Goal: Information Seeking & Learning: Learn about a topic

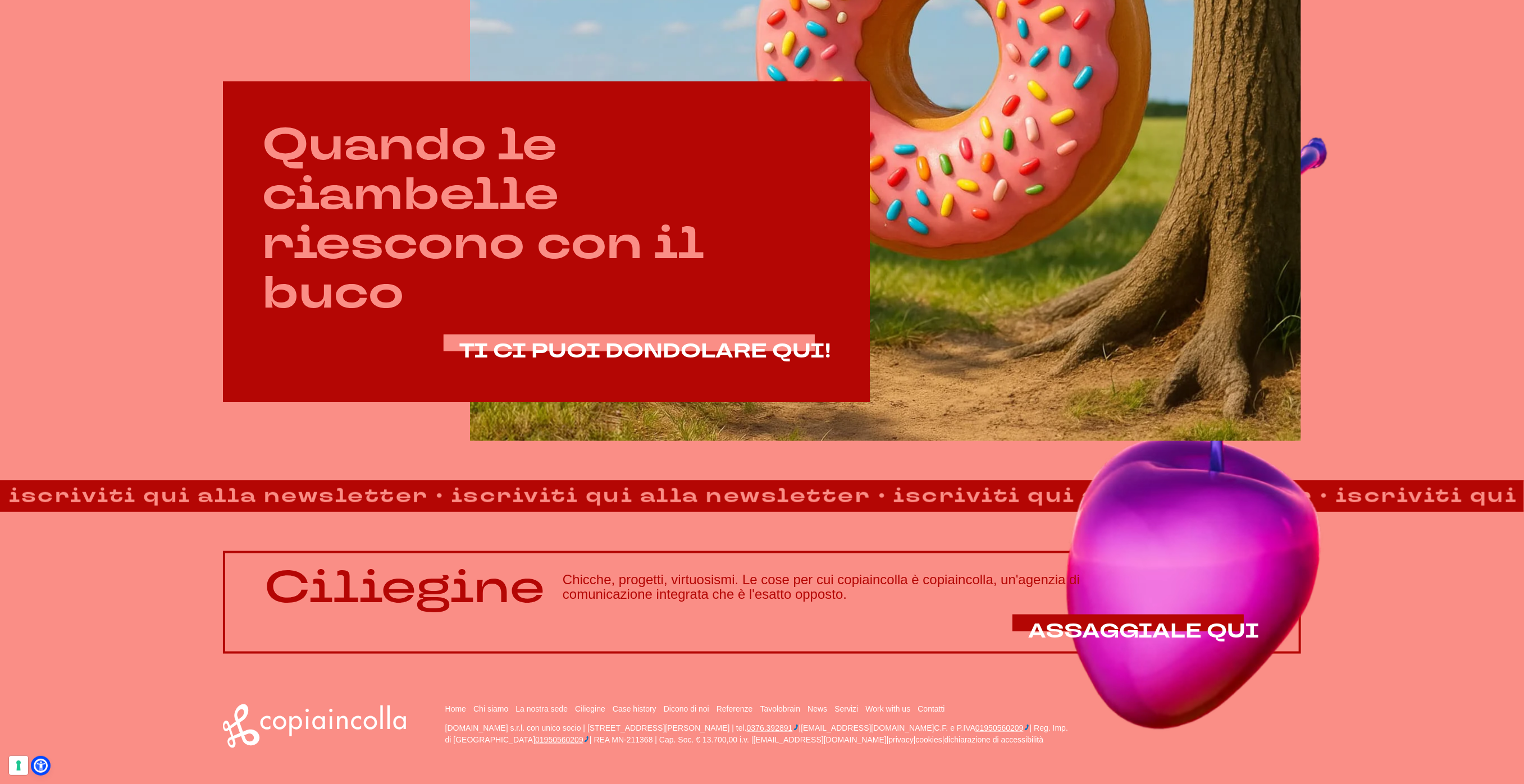
scroll to position [801, 0]
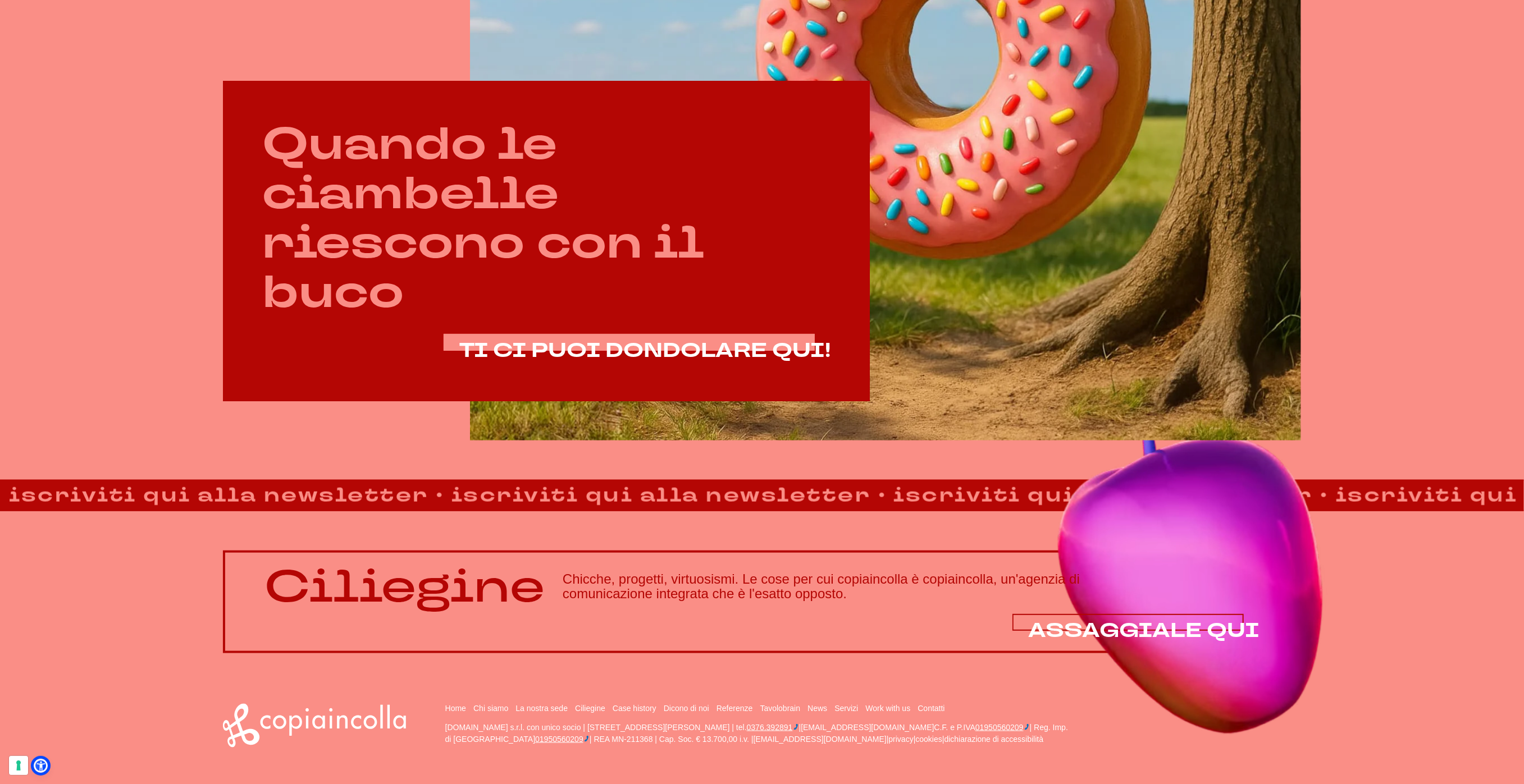
click at [1110, 624] on span "ASSAGGIALE QUI" at bounding box center [1144, 630] width 232 height 27
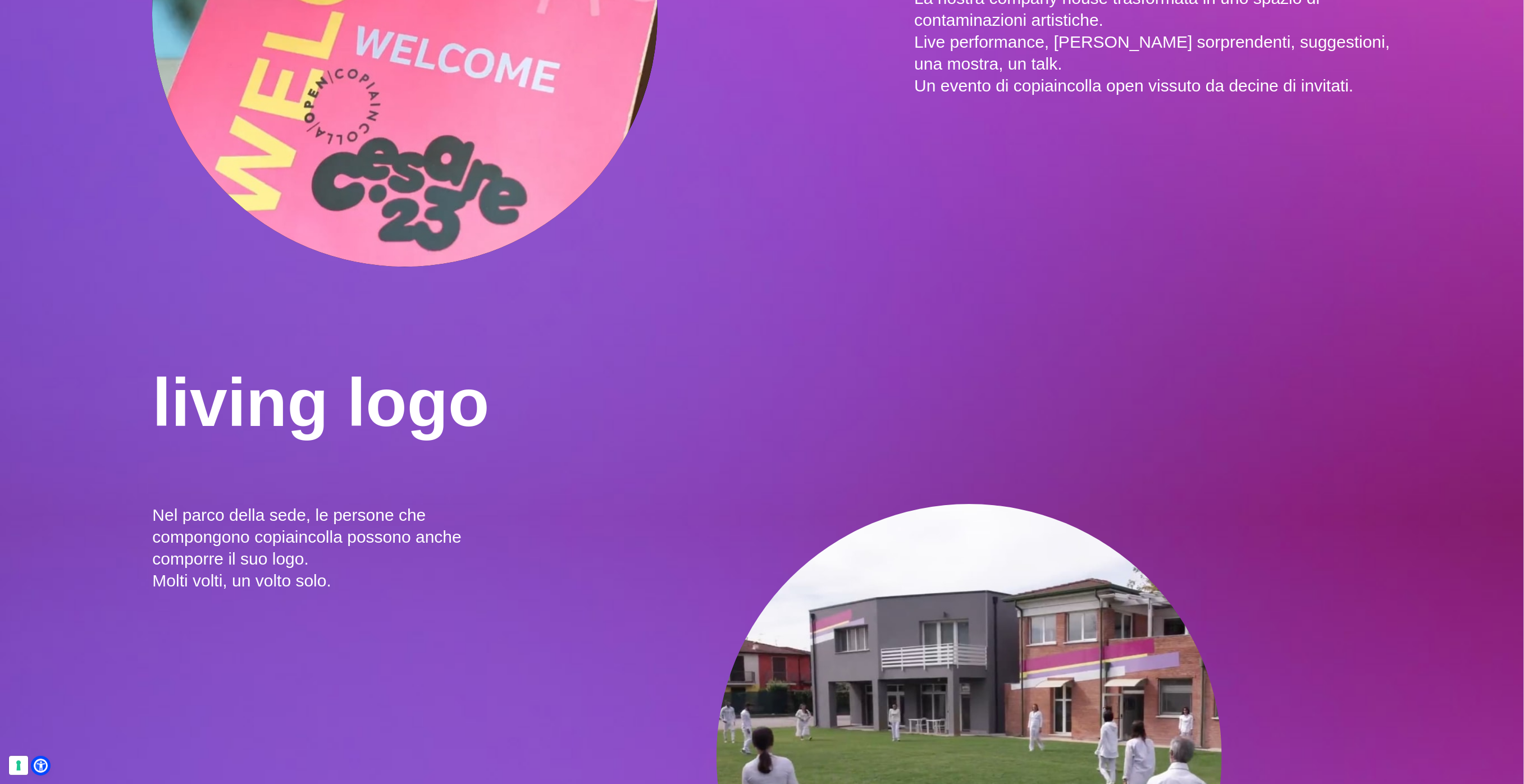
scroll to position [2719, 0]
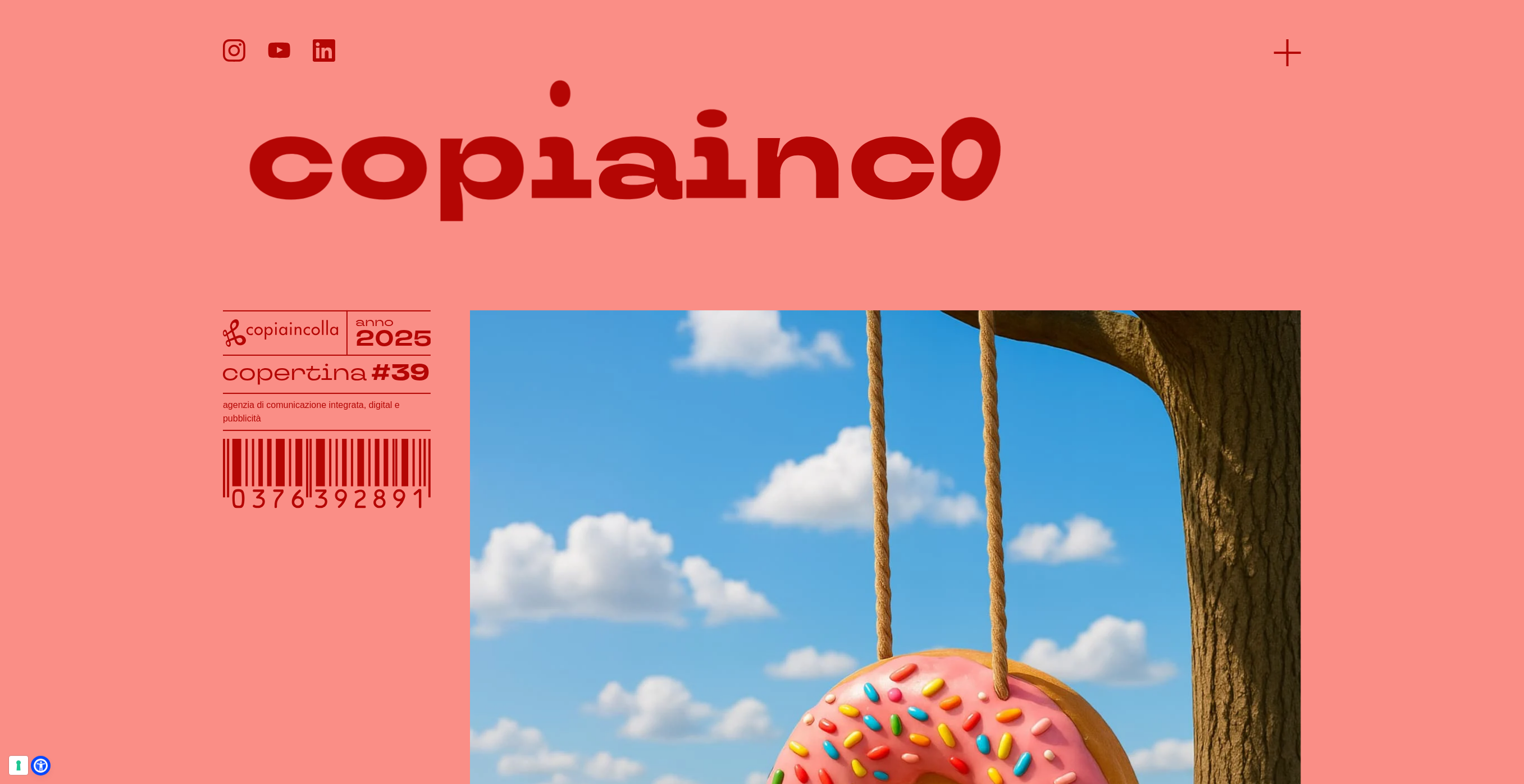
click at [1281, 54] on icon at bounding box center [1287, 52] width 27 height 27
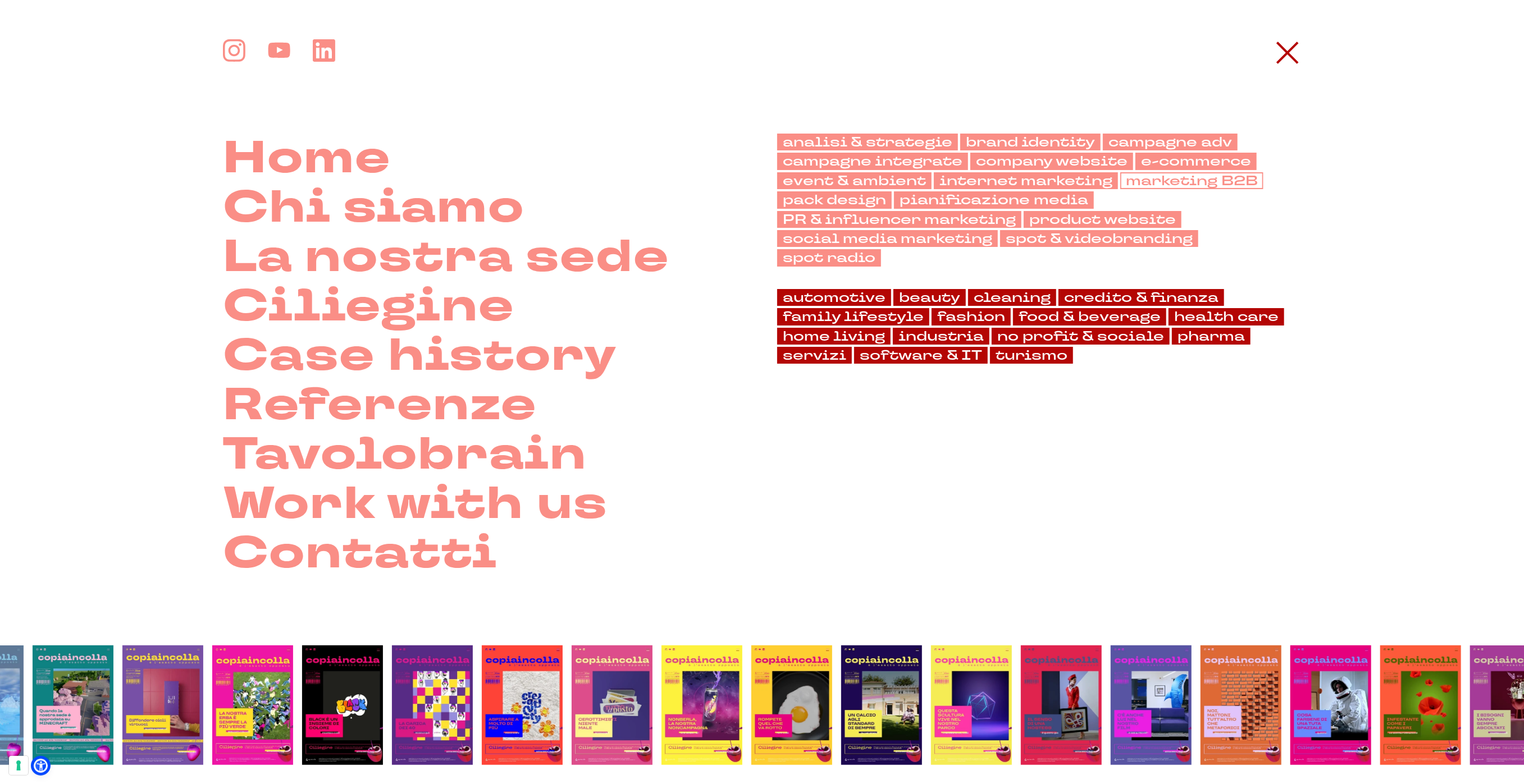
click at [1204, 177] on link "marketing B2B" at bounding box center [1191, 181] width 143 height 17
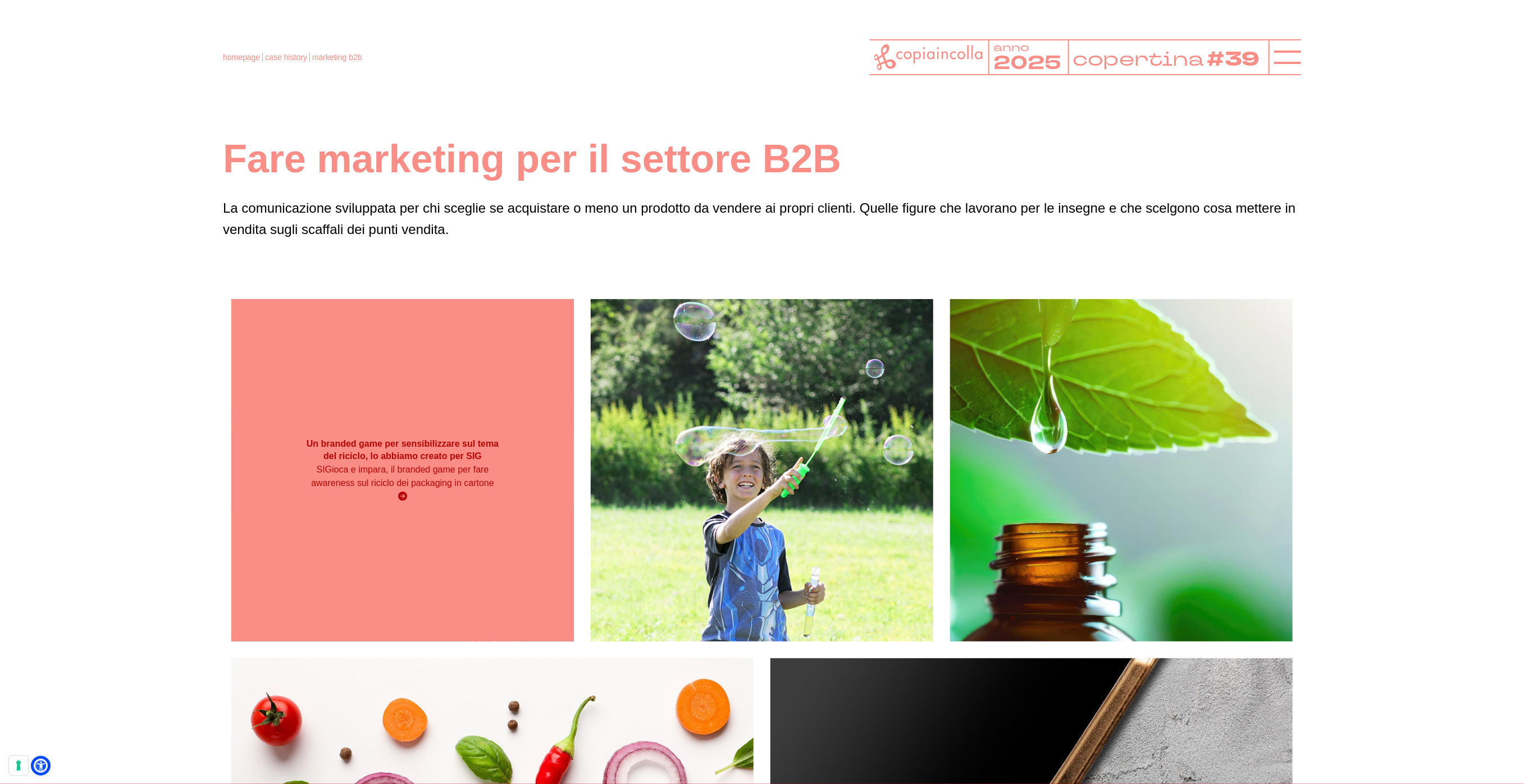
click at [458, 449] on strong "Un branded game per sensibilizzare sul tema del riciclo, lo abbiamo creato per …" at bounding box center [402, 450] width 192 height 22
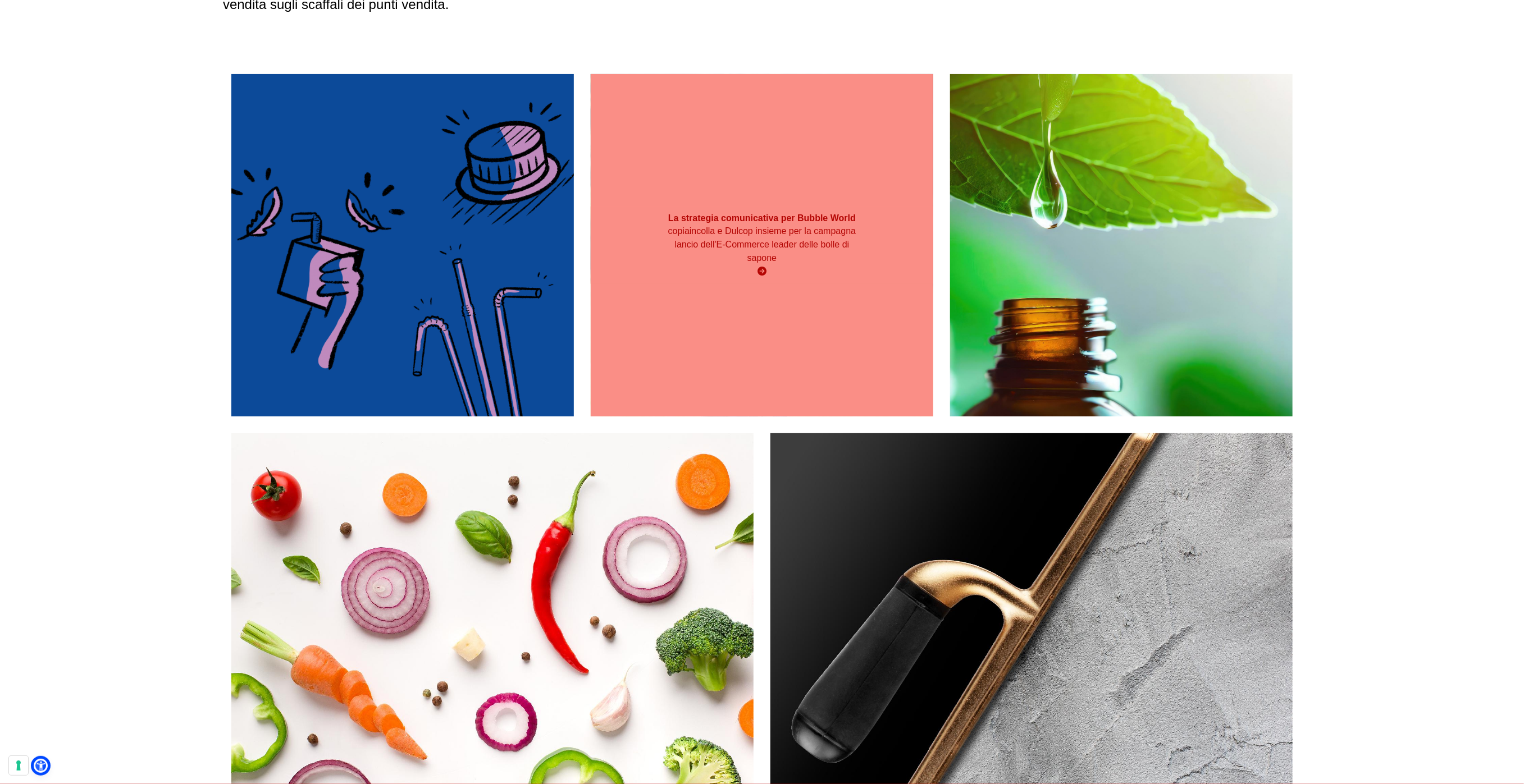
click at [688, 168] on div "La strategia comunicativa per Bubble World copiaincolla e Dulcop insieme per la…" at bounding box center [762, 244] width 342 height 342
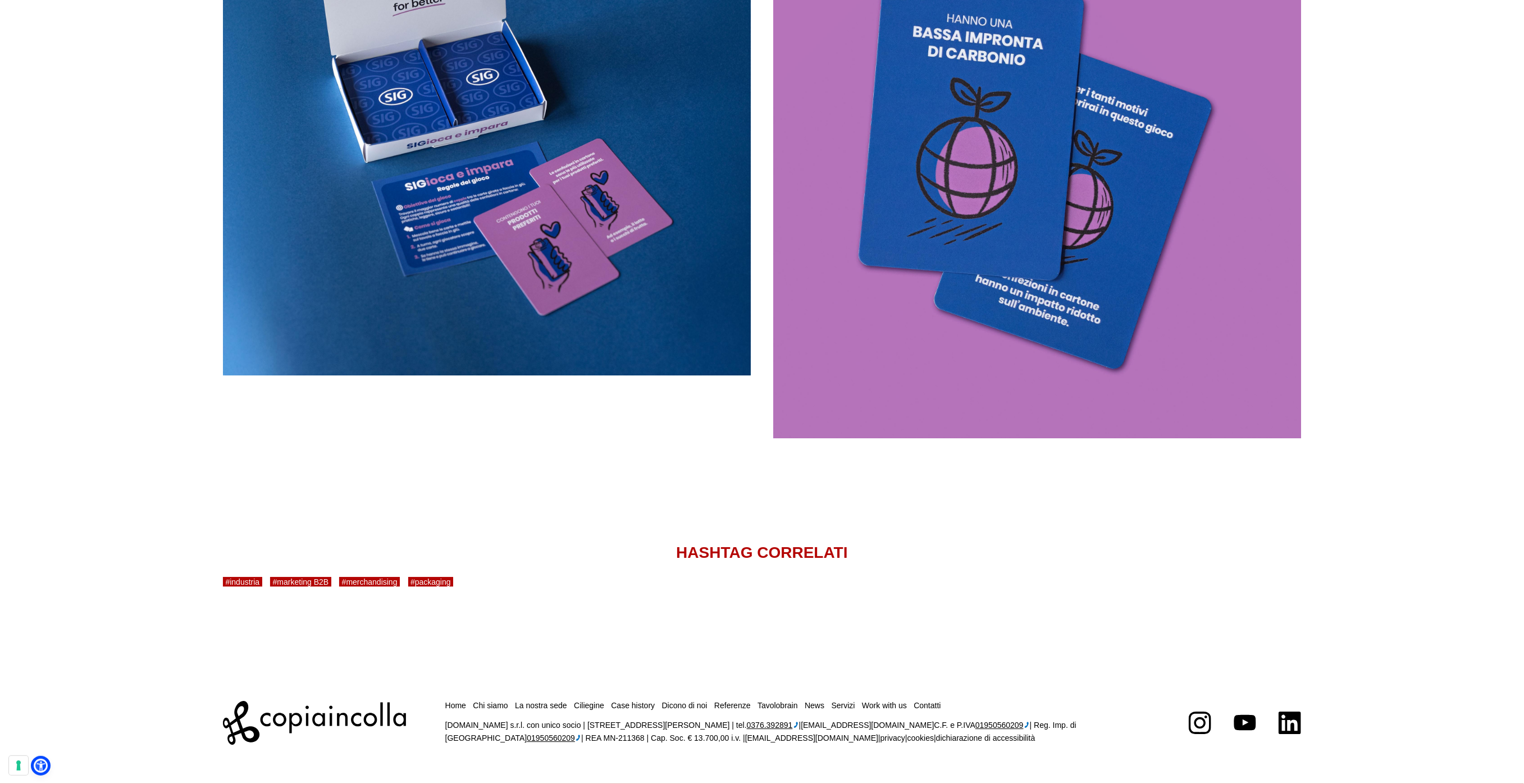
scroll to position [2444, 0]
drag, startPoint x: 1146, startPoint y: 561, endPoint x: 635, endPoint y: 14, distance: 748.6
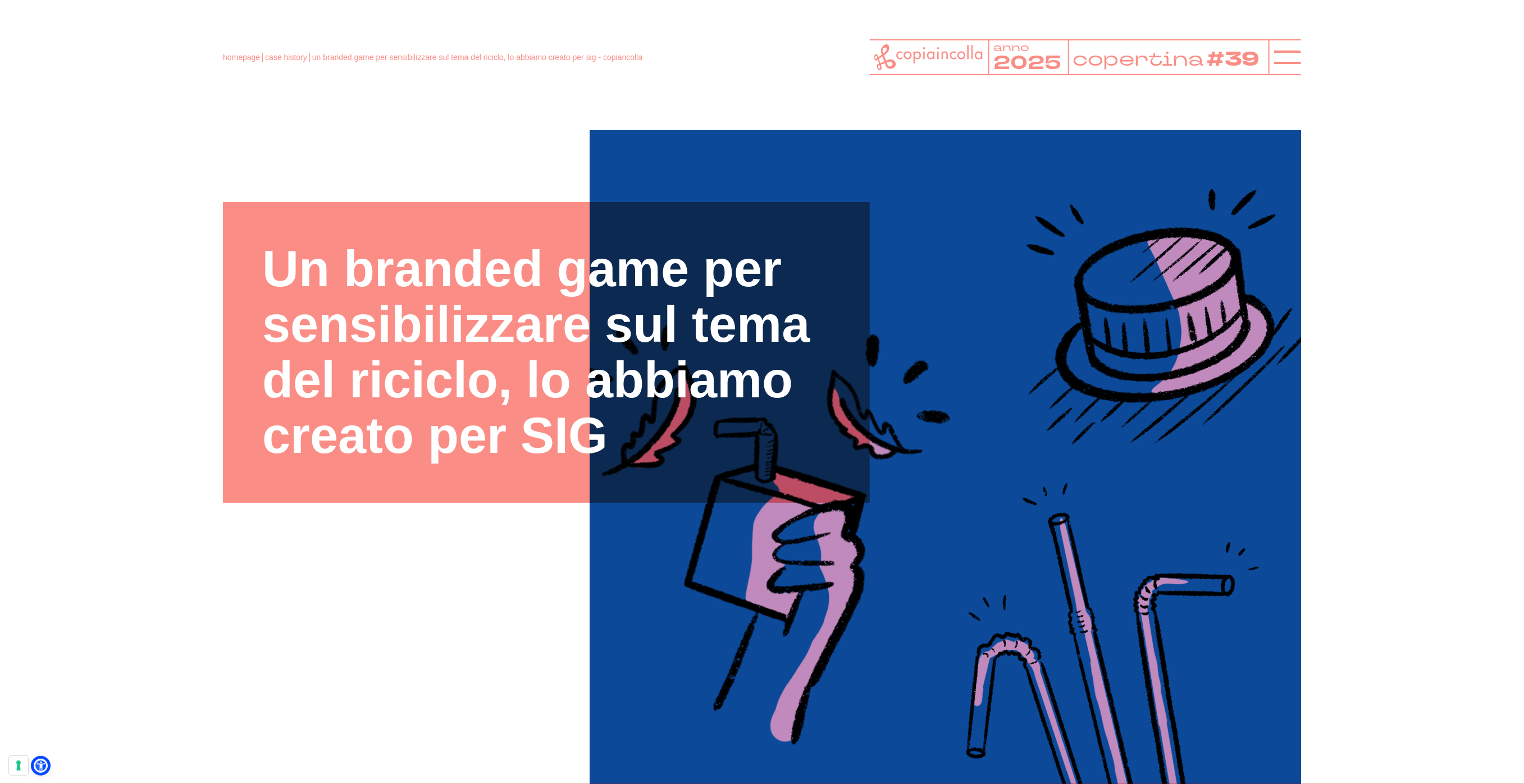
scroll to position [2, 0]
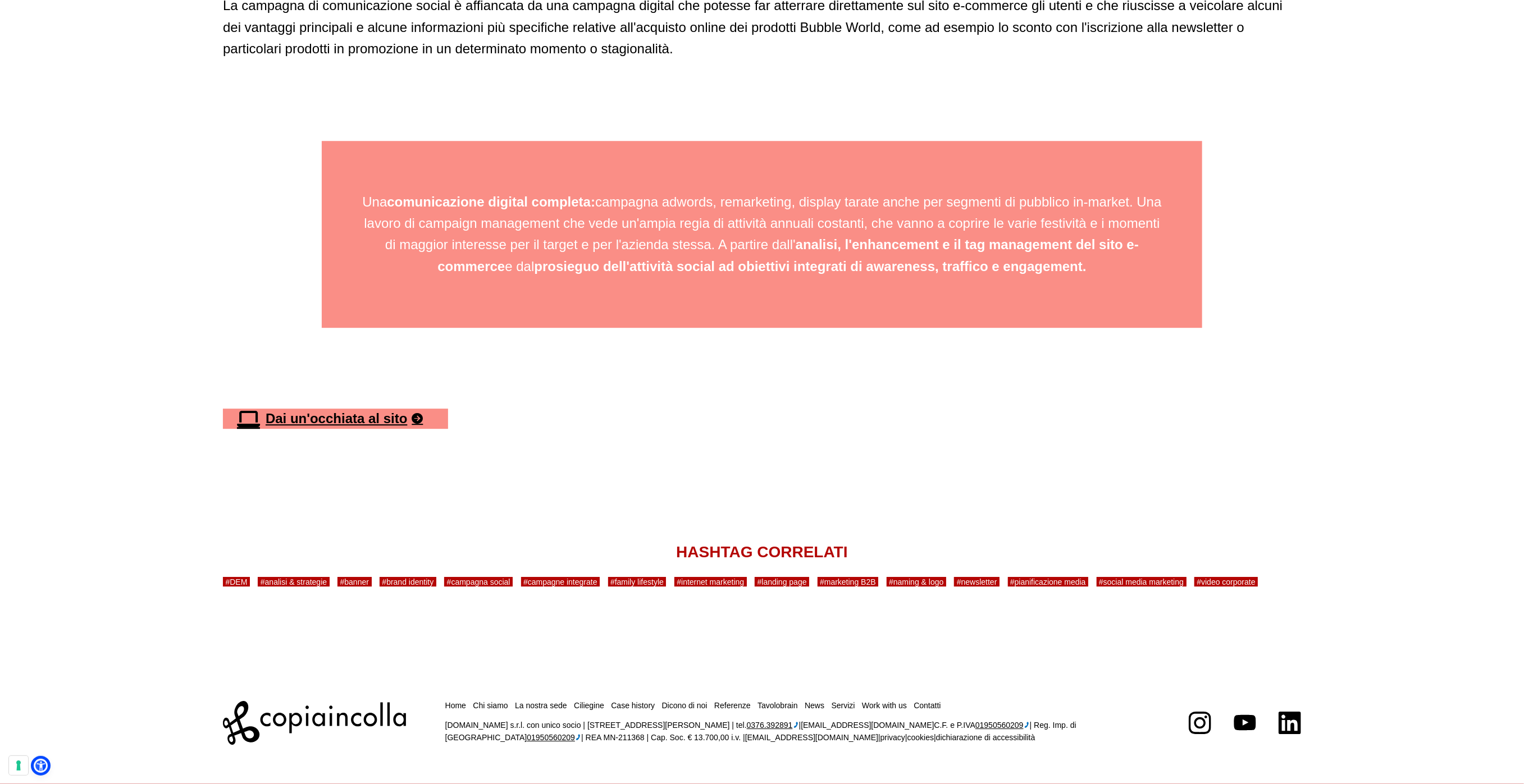
scroll to position [5947, 0]
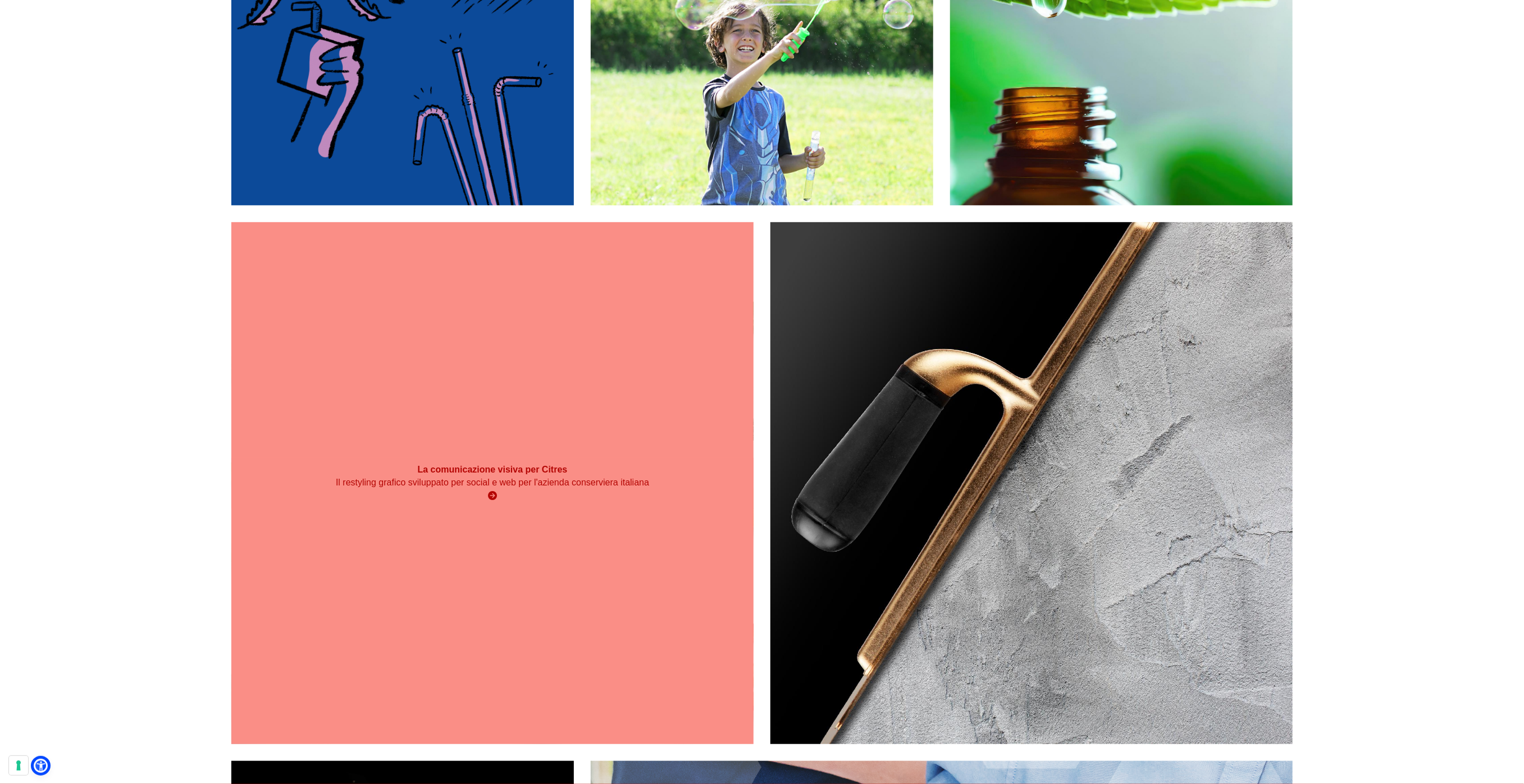
scroll to position [445, 0]
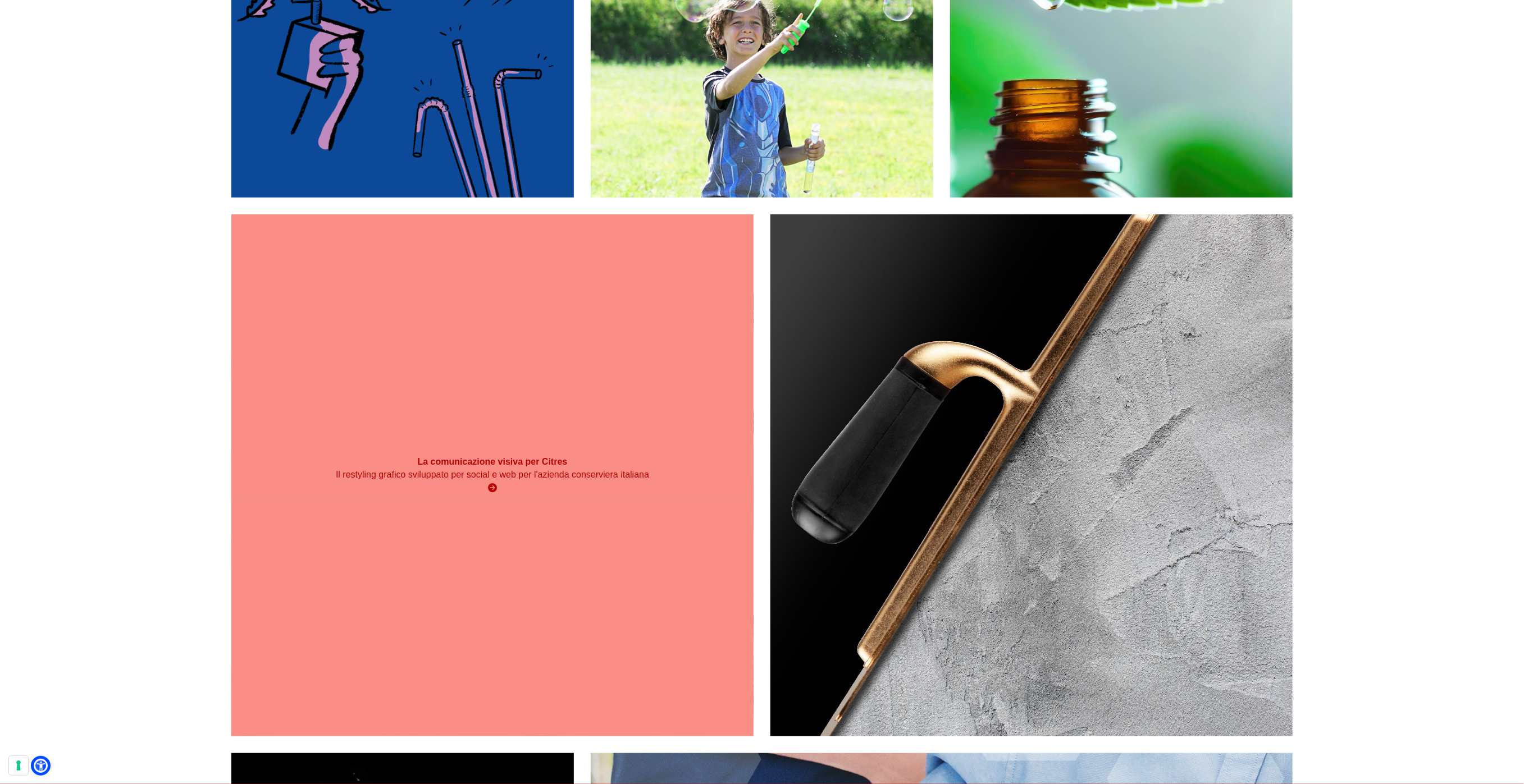
click at [572, 371] on div "La comunicazione visiva per Citres Il restyling grafico sviluppato per social e…" at bounding box center [492, 475] width 522 height 522
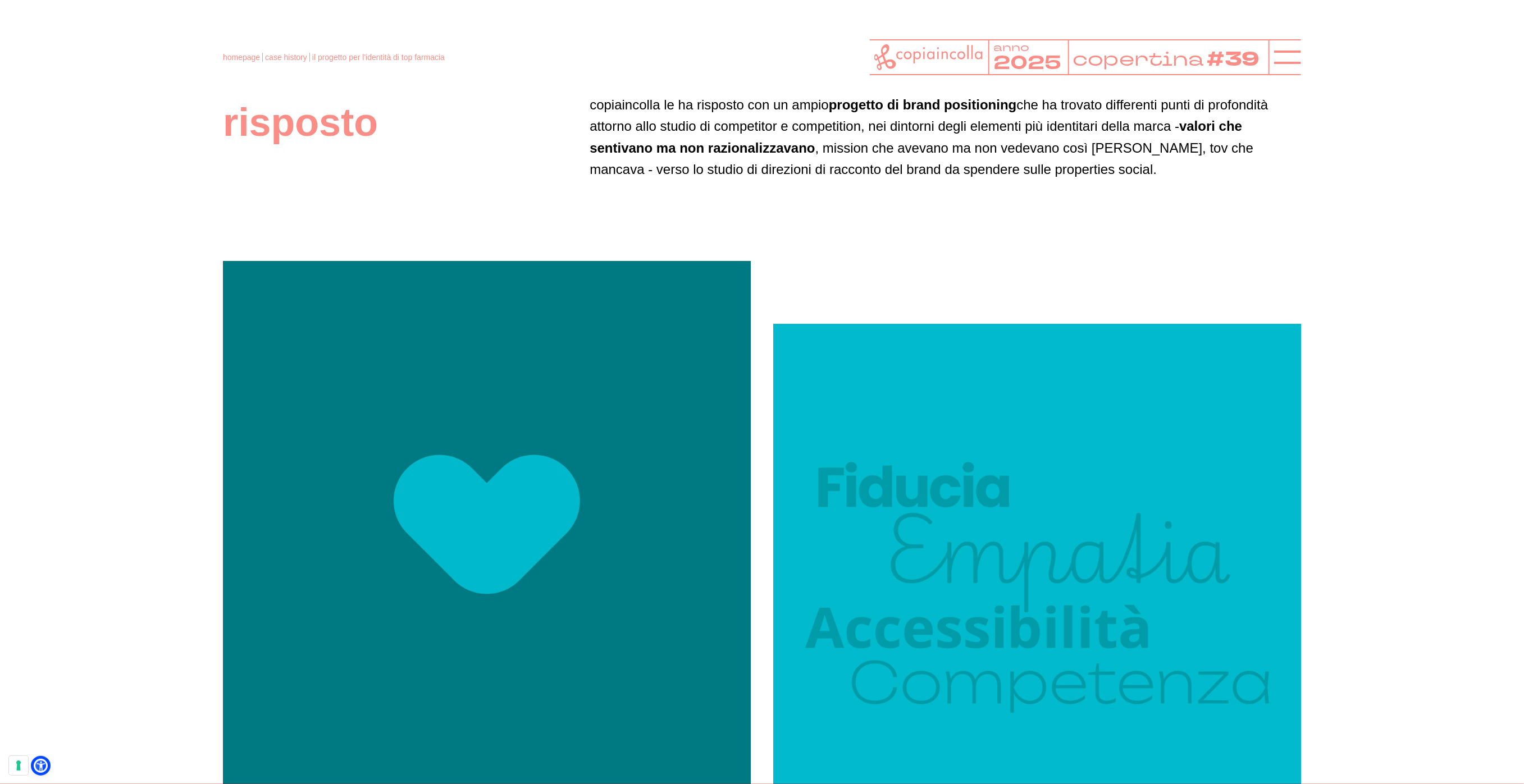
scroll to position [879, 0]
